Goal: Task Accomplishment & Management: Complete application form

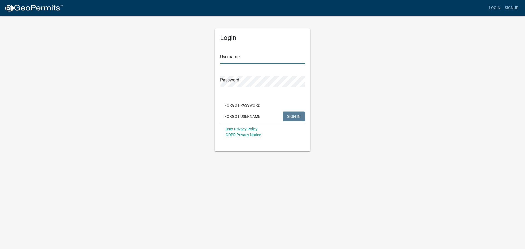
type input "Harvinstone, LLC"
click at [292, 116] on span "SIGN IN" at bounding box center [293, 116] width 13 height 4
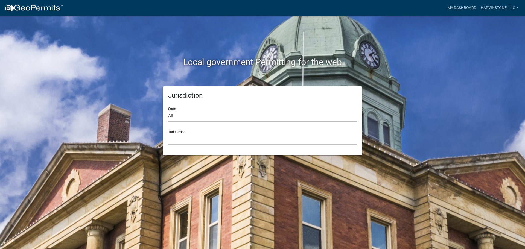
click at [221, 115] on select "All [US_STATE] [US_STATE] [US_STATE] [US_STATE] [US_STATE] [US_STATE] [US_STATE…" at bounding box center [262, 116] width 189 height 11
click at [168, 111] on select "All [US_STATE] [US_STATE] [US_STATE] [US_STATE] [US_STATE] [US_STATE] [US_STATE…" at bounding box center [262, 116] width 189 height 11
click at [199, 118] on select "All [US_STATE] [US_STATE] [US_STATE] [US_STATE] [US_STATE] [US_STATE] [US_STATE…" at bounding box center [262, 116] width 189 height 11
select select "[US_STATE]"
click at [168, 111] on select "All [US_STATE] [US_STATE] [US_STATE] [US_STATE] [US_STATE] [US_STATE] [US_STATE…" at bounding box center [262, 116] width 189 height 11
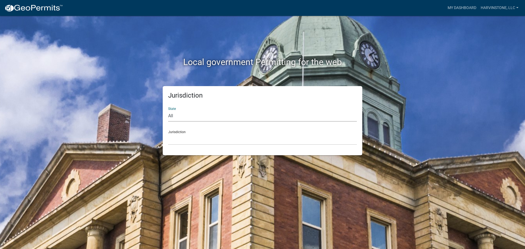
click at [192, 145] on div "Jurisdiction State All [US_STATE] [US_STATE] [US_STATE] [US_STATE] [US_STATE] […" at bounding box center [263, 120] width 200 height 69
click at [192, 143] on select "[GEOGRAPHIC_DATA], [US_STATE] [GEOGRAPHIC_DATA], [US_STATE]" at bounding box center [262, 139] width 189 height 11
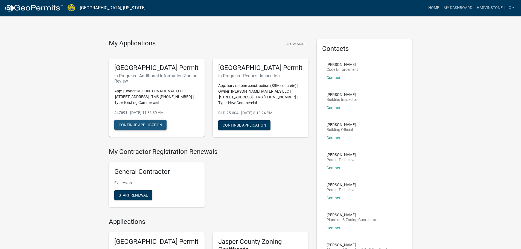
click at [147, 130] on button "Continue Application" at bounding box center [140, 125] width 52 height 10
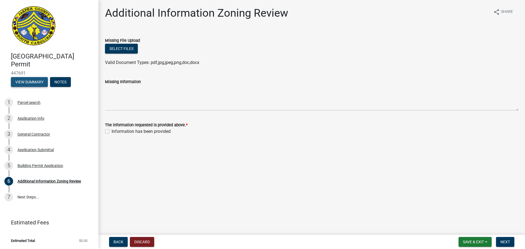
click at [32, 79] on button "View Summary" at bounding box center [29, 82] width 37 height 10
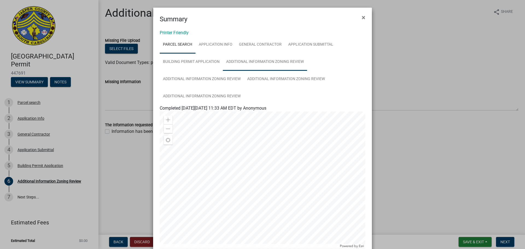
click at [304, 69] on link "Additional Information Zoning Review" at bounding box center [265, 62] width 84 height 18
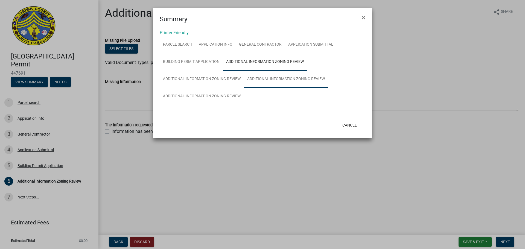
click at [301, 79] on link "Additional Information Zoning Review" at bounding box center [286, 80] width 84 height 18
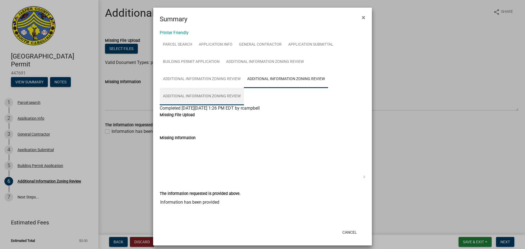
click at [224, 93] on link "Additional Information Zoning Review" at bounding box center [202, 97] width 84 height 18
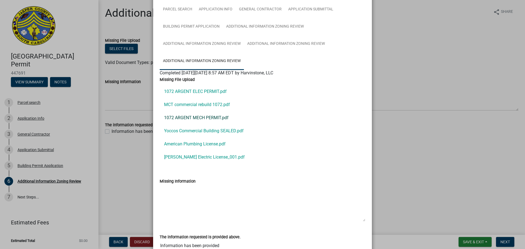
scroll to position [83, 0]
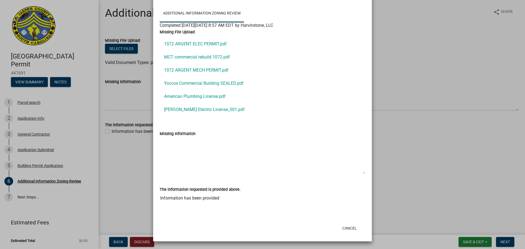
click at [395, 141] on ngb-modal-window "Summary × Printer Friendly Parcel search Application Info General Contractor Ap…" at bounding box center [262, 124] width 525 height 249
